Goal: Complete application form

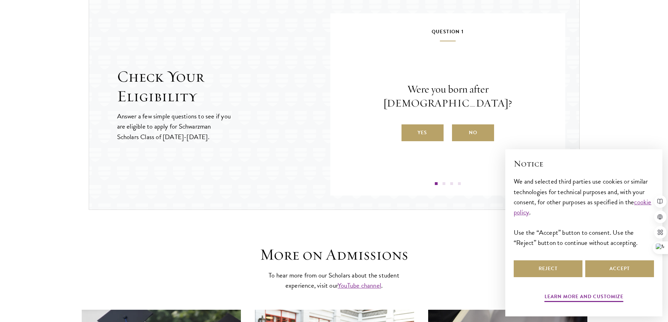
scroll to position [723, 0]
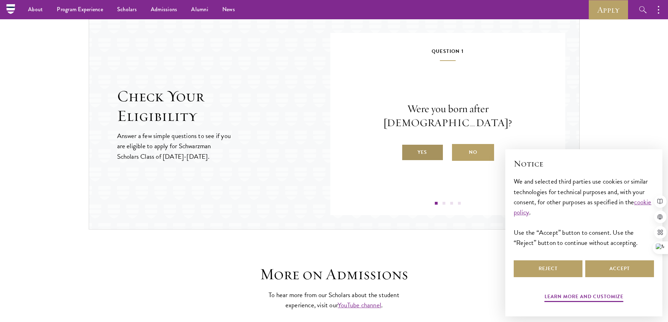
click at [412, 144] on label "Yes" at bounding box center [422, 152] width 42 height 17
click at [408, 145] on input "Yes" at bounding box center [404, 148] width 6 height 6
click at [417, 150] on label "Yes" at bounding box center [422, 152] width 42 height 17
click at [408, 150] on input "Yes" at bounding box center [404, 148] width 6 height 6
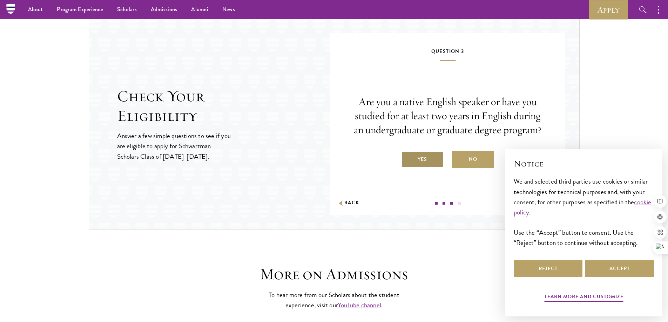
click at [422, 158] on label "Yes" at bounding box center [422, 159] width 42 height 17
click at [408, 158] on input "Yes" at bounding box center [404, 155] width 6 height 6
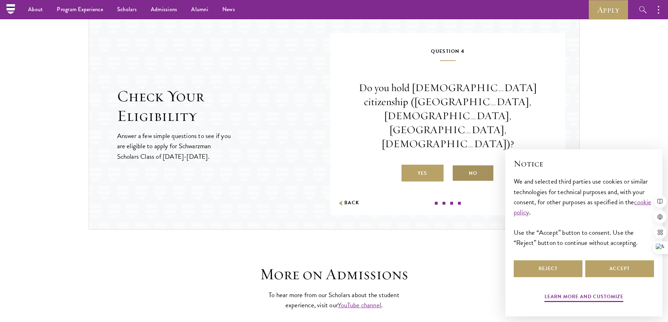
click at [478, 165] on label "No" at bounding box center [473, 173] width 42 height 17
click at [458, 166] on input "No" at bounding box center [455, 169] width 6 height 6
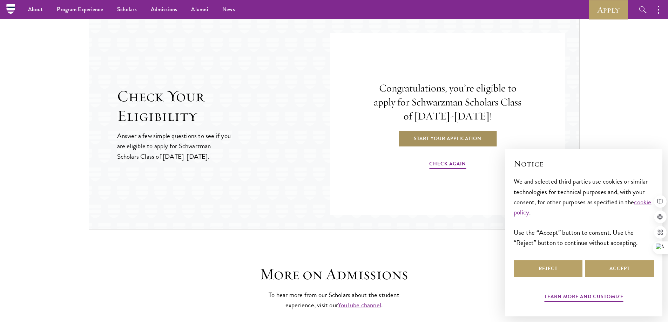
click at [475, 143] on link "Start Your Application" at bounding box center [447, 138] width 99 height 17
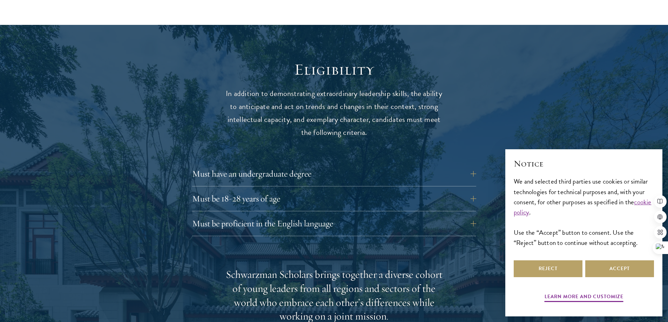
scroll to position [912, 0]
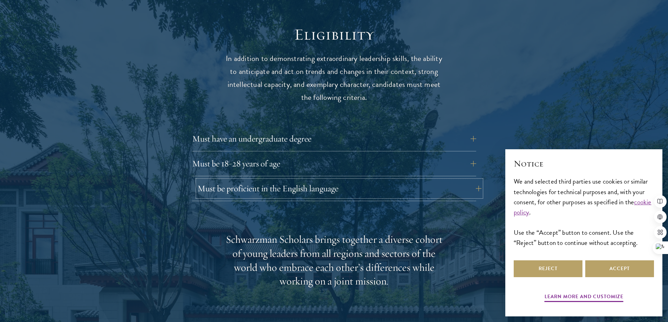
click at [303, 180] on button "Must be proficient in the English language" at bounding box center [339, 188] width 284 height 17
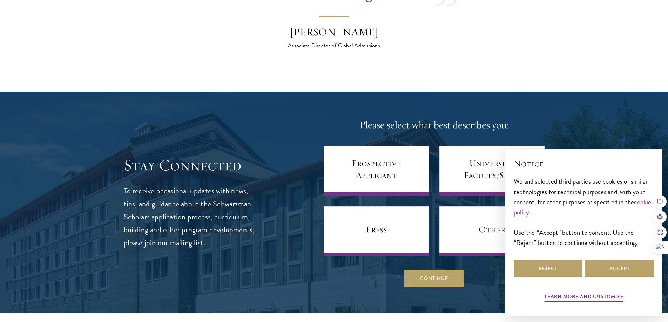
scroll to position [3085, 0]
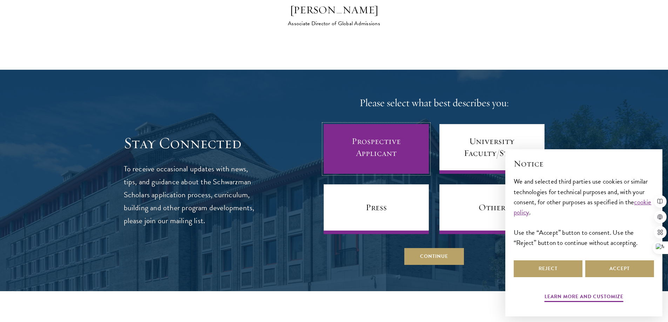
click at [354, 156] on link "Prospective Applicant" at bounding box center [376, 149] width 105 height 50
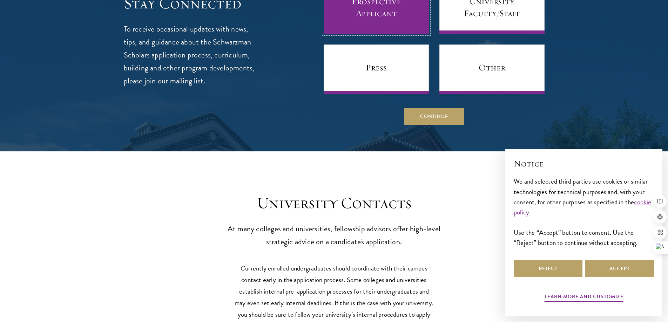
scroll to position [3226, 0]
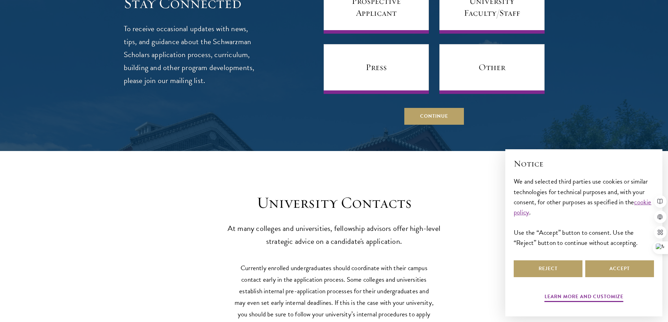
click at [437, 126] on div at bounding box center [334, 41] width 668 height 222
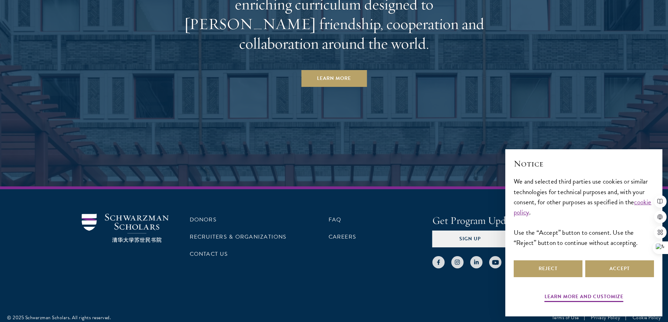
scroll to position [3872, 0]
